Goal: Information Seeking & Learning: Learn about a topic

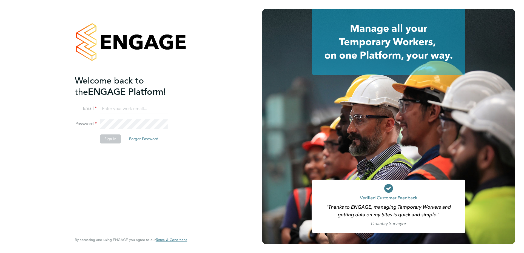
type input "fesouth@protocol.co.uk"
click at [104, 137] on button "Sign In" at bounding box center [110, 139] width 21 height 9
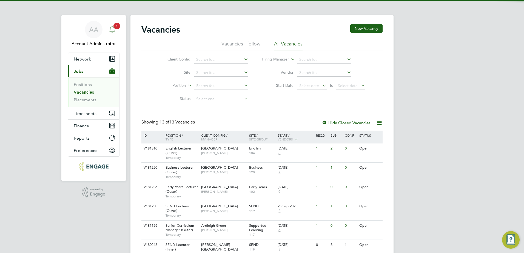
click at [114, 30] on icon "Main navigation" at bounding box center [112, 29] width 7 height 7
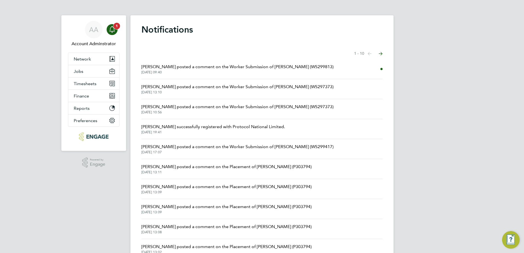
click at [114, 30] on icon "Main navigation" at bounding box center [112, 29] width 7 height 7
click at [221, 70] on span "Shabnam Shaheen posted a comment on the Worker Submission of Ramesh Summan (WS2…" at bounding box center [238, 67] width 192 height 7
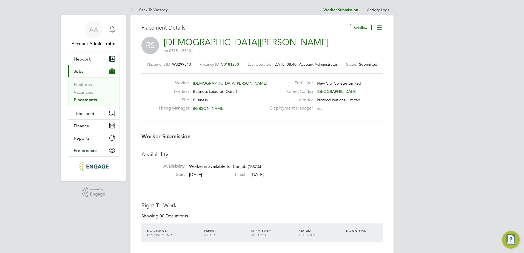
click at [144, 10] on link "Back To Vacancy" at bounding box center [149, 9] width 37 height 5
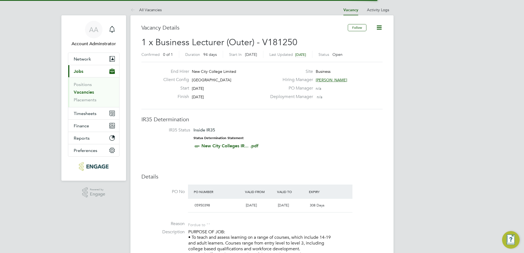
scroll to position [3, 3]
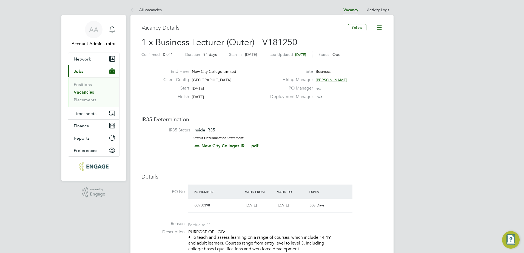
click at [148, 10] on link "All Vacancies" at bounding box center [146, 9] width 31 height 5
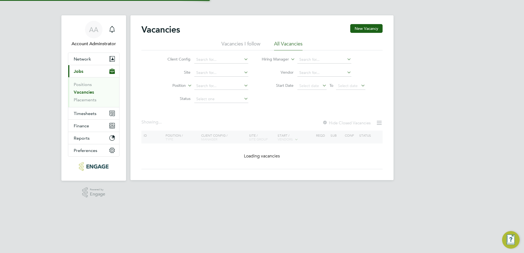
click at [203, 67] on li "Site" at bounding box center [203, 72] width 103 height 13
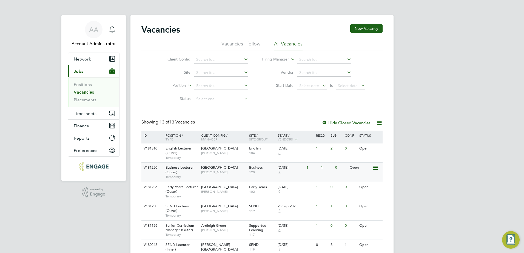
click at [198, 165] on div "Business Lecturer (Outer) Temporary" at bounding box center [181, 172] width 38 height 19
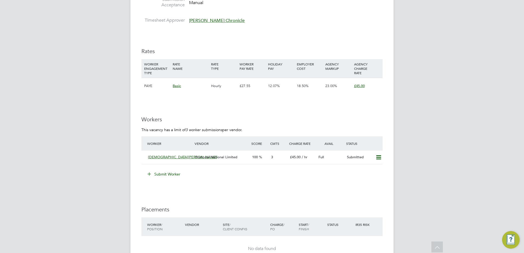
scroll to position [825, 0]
click at [183, 159] on div "Ramesh Summan" at bounding box center [169, 156] width 47 height 9
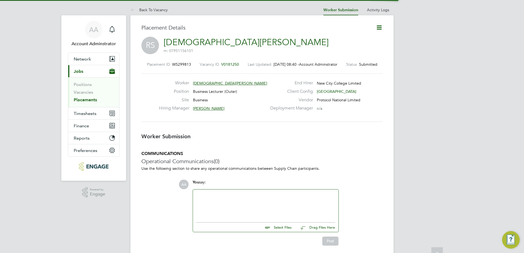
scroll to position [5, 38]
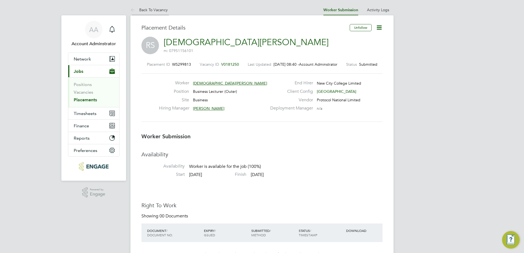
click at [166, 11] on link "Back To Vacancy" at bounding box center [149, 9] width 37 height 5
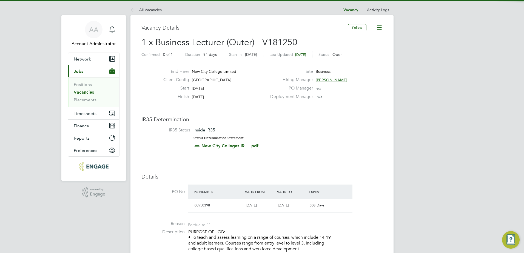
click at [150, 6] on li "All Vacancies" at bounding box center [146, 9] width 31 height 11
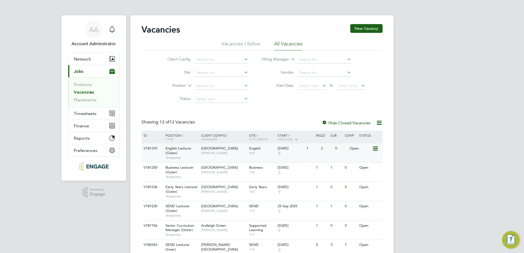
click at [191, 148] on span "English Lecturer (Outer)" at bounding box center [179, 150] width 26 height 9
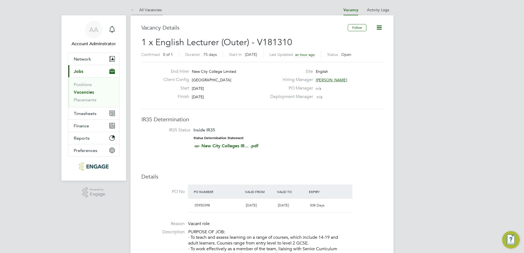
click at [146, 9] on link "All Vacancies" at bounding box center [146, 9] width 31 height 5
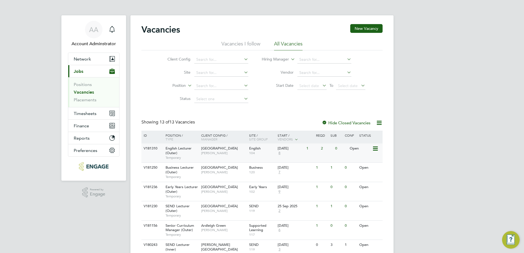
click at [165, 152] on div "English Lecturer (Outer) Temporary" at bounding box center [181, 153] width 38 height 19
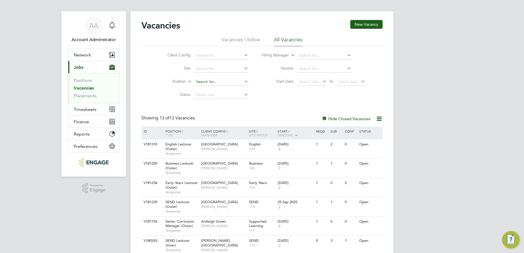
scroll to position [9, 0]
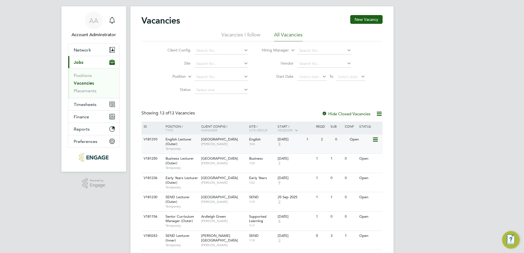
click at [158, 143] on div "V181310" at bounding box center [151, 140] width 19 height 10
click at [114, 18] on span "1" at bounding box center [117, 17] width 7 height 7
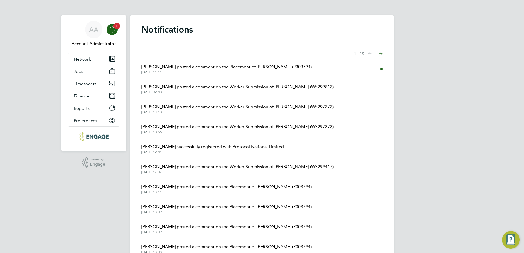
click at [211, 66] on span "Clair Windsor posted a comment on the Placement of Katarzyna Piotrowska (P30379…" at bounding box center [227, 67] width 170 height 7
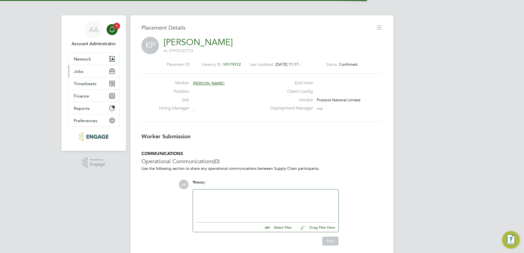
scroll to position [9, 108]
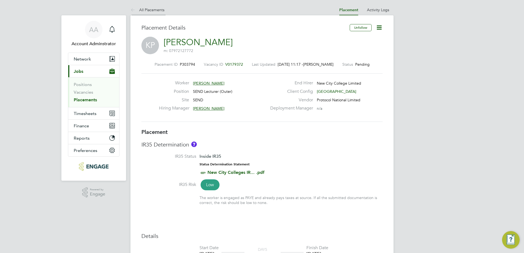
click at [152, 12] on li "All Placements" at bounding box center [148, 9] width 34 height 11
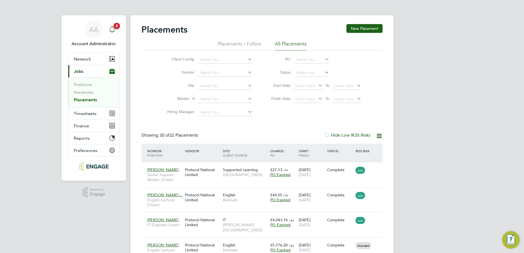
click at [112, 30] on icon "Main navigation" at bounding box center [112, 29] width 7 height 7
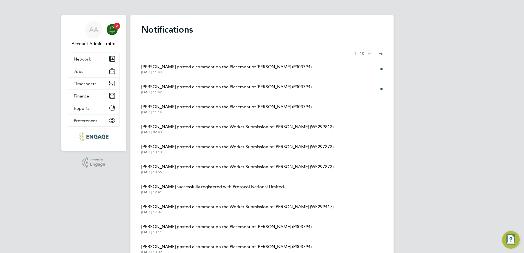
click at [189, 77] on li "Josh Boulding posted a comment on the Placement of Katarzyna Piotrowska (P30379…" at bounding box center [262, 69] width 241 height 20
click at [190, 68] on span "Josh Boulding posted a comment on the Placement of Katarzyna Piotrowska (P30379…" at bounding box center [227, 67] width 170 height 7
click at [0, 0] on div "Placement ID Last Updated 26 Sep 2025, 11:44 - Status Worker Position Site Hiri…" at bounding box center [0, 0] width 0 height 0
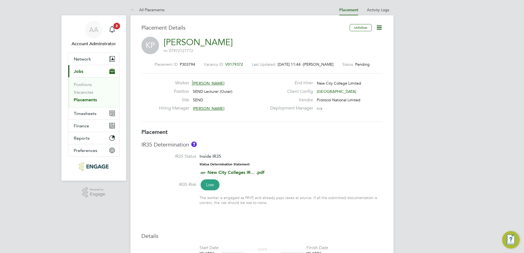
scroll to position [5, 40]
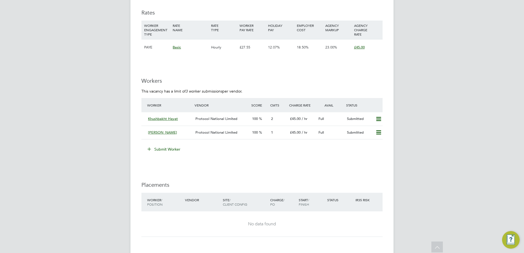
scroll to position [754, 0]
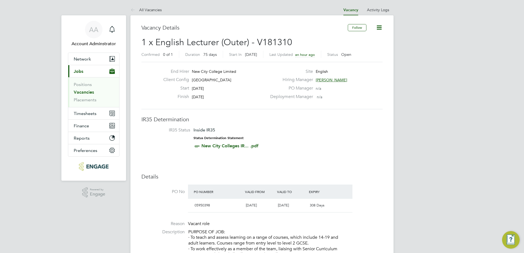
click at [198, 80] on span "[GEOGRAPHIC_DATA]" at bounding box center [211, 80] width 39 height 5
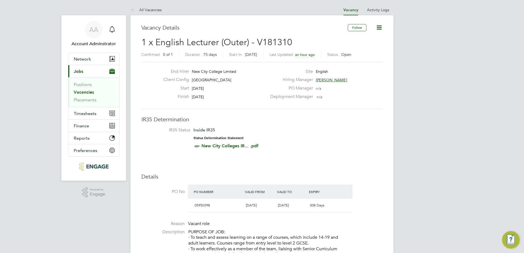
click at [199, 80] on span "[GEOGRAPHIC_DATA]" at bounding box center [211, 80] width 39 height 5
click at [199, 80] on span "Redbridge Campus" at bounding box center [211, 80] width 39 height 5
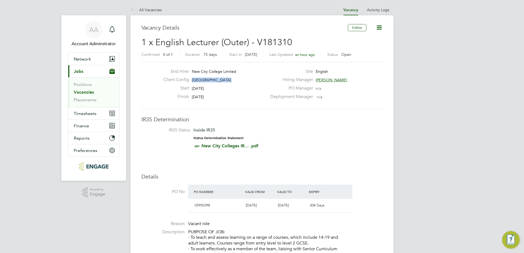
drag, startPoint x: 199, startPoint y: 80, endPoint x: 173, endPoint y: 98, distance: 31.2
click at [173, 98] on label "Finish" at bounding box center [174, 97] width 30 height 6
click at [189, 89] on label "Start" at bounding box center [174, 89] width 30 height 6
click at [193, 88] on span "06 Oct 2025" at bounding box center [198, 88] width 12 height 5
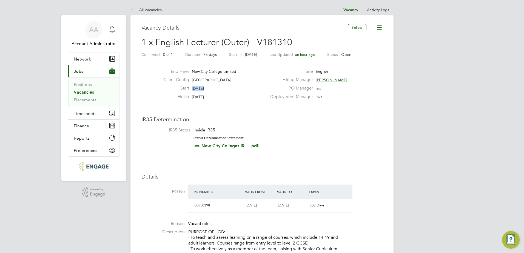
click at [193, 88] on span "06 Oct 2025" at bounding box center [198, 88] width 12 height 5
click at [207, 80] on span "Redbridge Campus" at bounding box center [211, 80] width 39 height 5
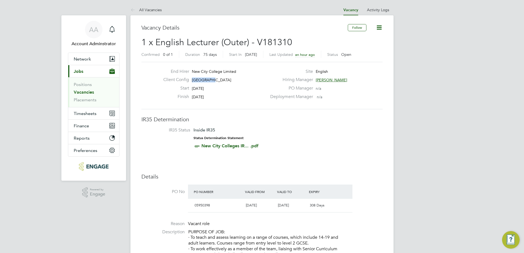
click at [207, 80] on span "Redbridge Campus" at bounding box center [211, 80] width 39 height 5
drag, startPoint x: 207, startPoint y: 80, endPoint x: 185, endPoint y: 89, distance: 23.7
click at [185, 89] on label "Start" at bounding box center [174, 89] width 30 height 6
click at [200, 79] on span "Redbridge Campus" at bounding box center [211, 80] width 39 height 5
click at [144, 7] on link "All Vacancies" at bounding box center [146, 9] width 31 height 5
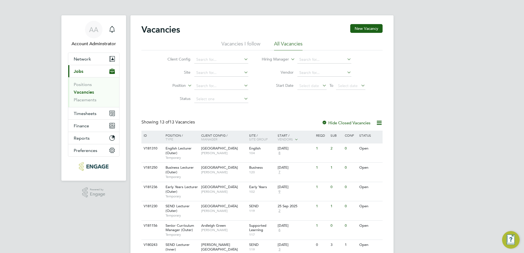
click at [83, 91] on link "Vacancies" at bounding box center [84, 92] width 20 height 5
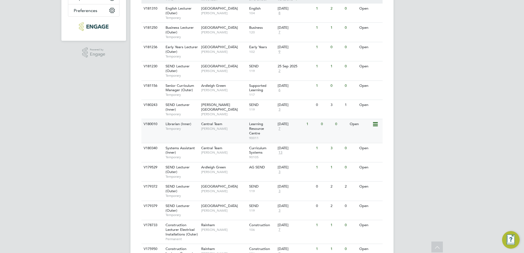
scroll to position [141, 0]
click at [197, 155] on span "Temporary" at bounding box center [182, 157] width 33 height 4
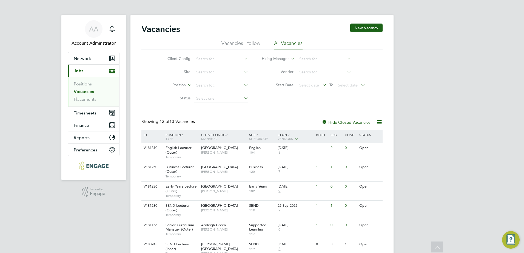
scroll to position [0, 0]
click at [323, 121] on div at bounding box center [324, 123] width 5 height 5
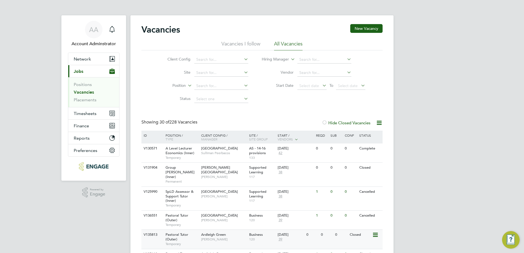
drag, startPoint x: 181, startPoint y: 219, endPoint x: 149, endPoint y: 230, distance: 34.0
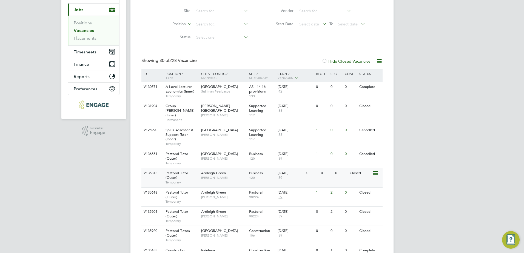
scroll to position [66, 0]
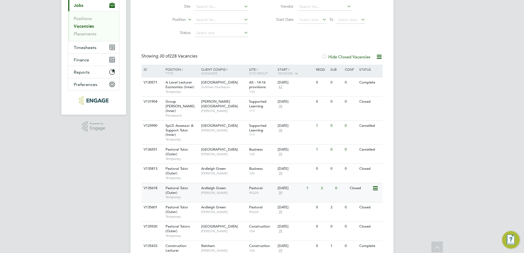
click at [174, 187] on span "Pastoral Tutor (Outer)" at bounding box center [177, 190] width 23 height 9
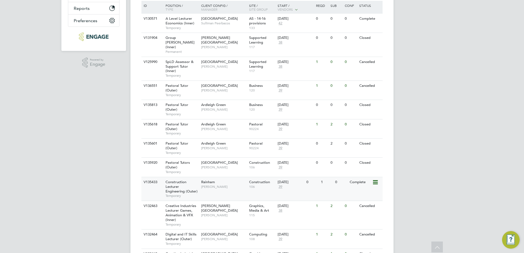
scroll to position [0, 0]
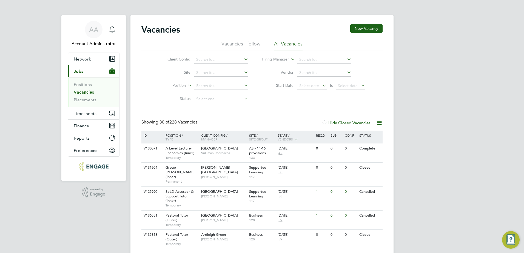
click at [325, 123] on div at bounding box center [324, 123] width 5 height 5
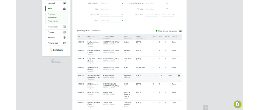
scroll to position [19, 0]
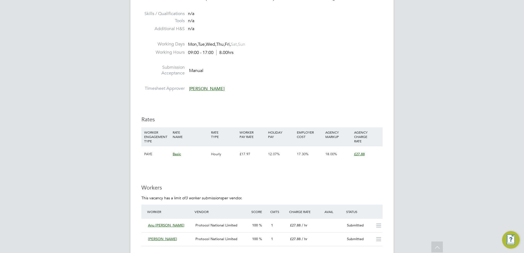
scroll to position [910, 0]
